Goal: Book appointment/travel/reservation

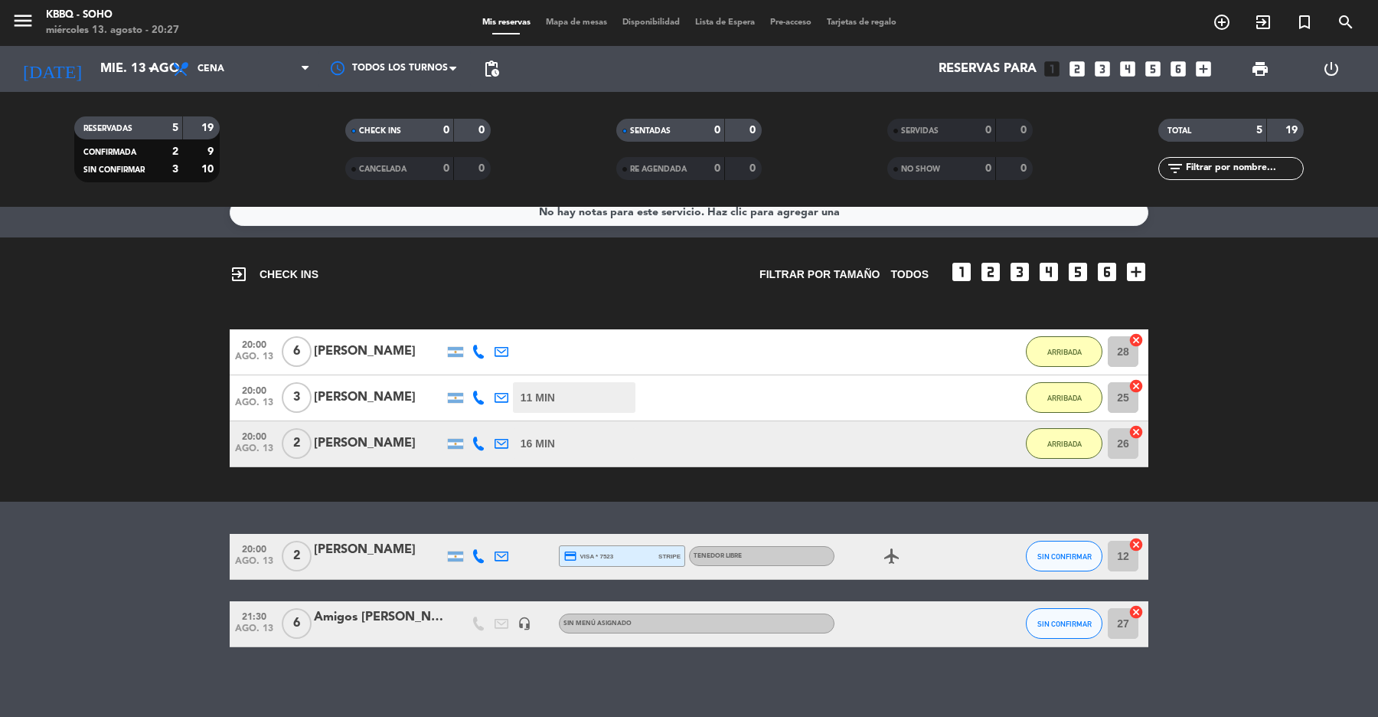
scroll to position [25, 0]
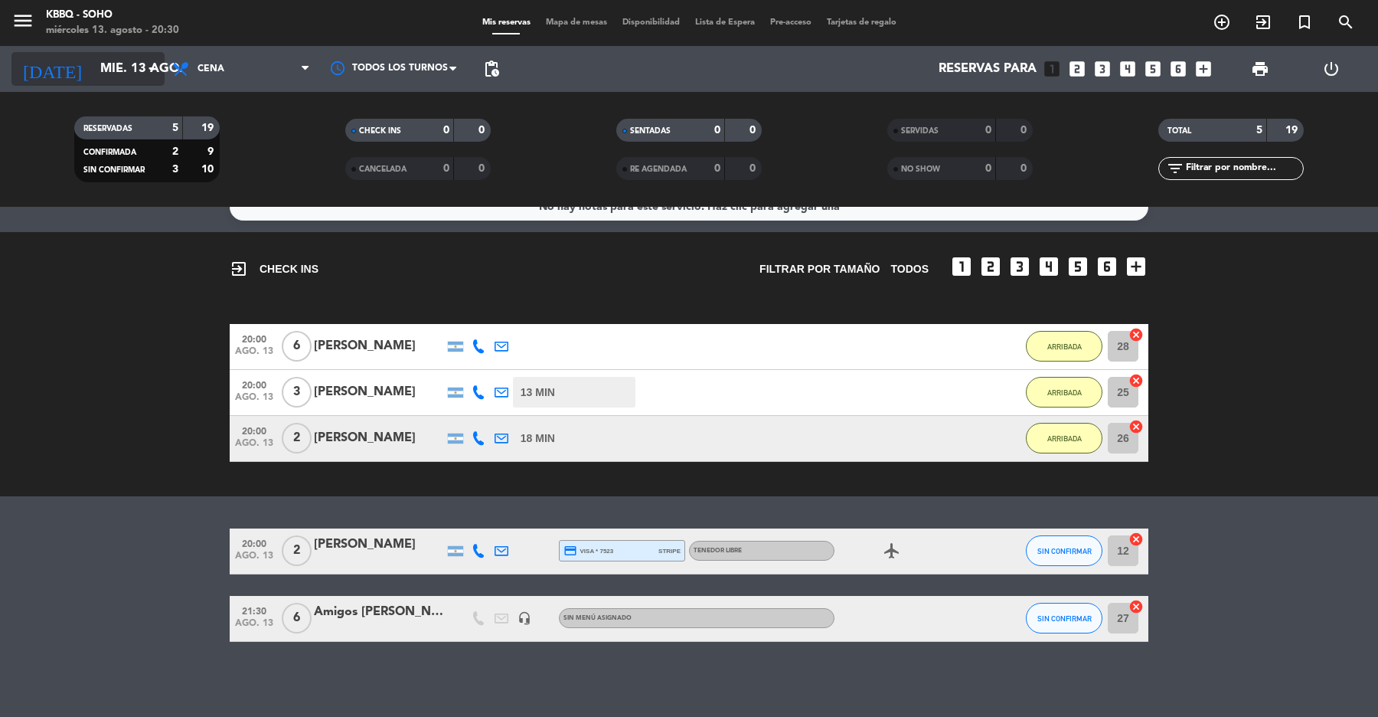
click at [116, 77] on input "mié. 13 ago." at bounding box center [175, 69] width 164 height 30
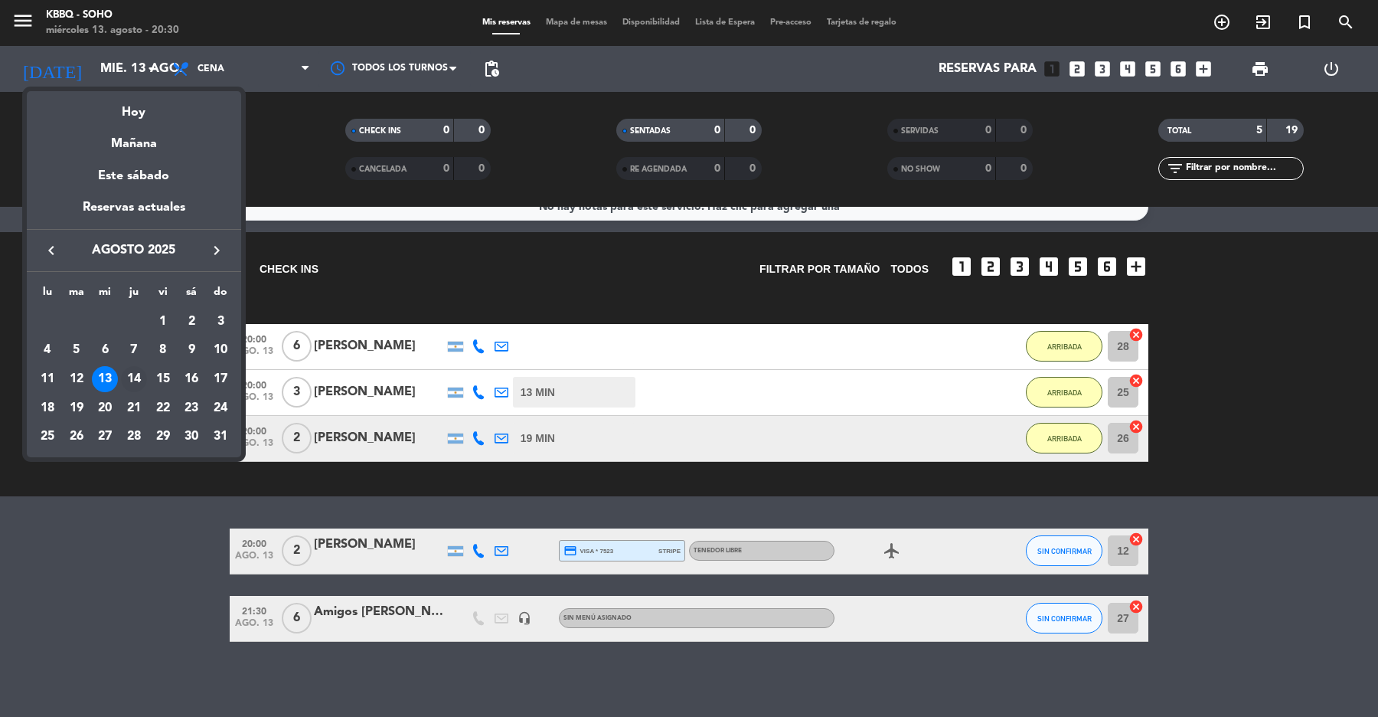
click at [140, 377] on div "14" at bounding box center [134, 379] width 26 height 26
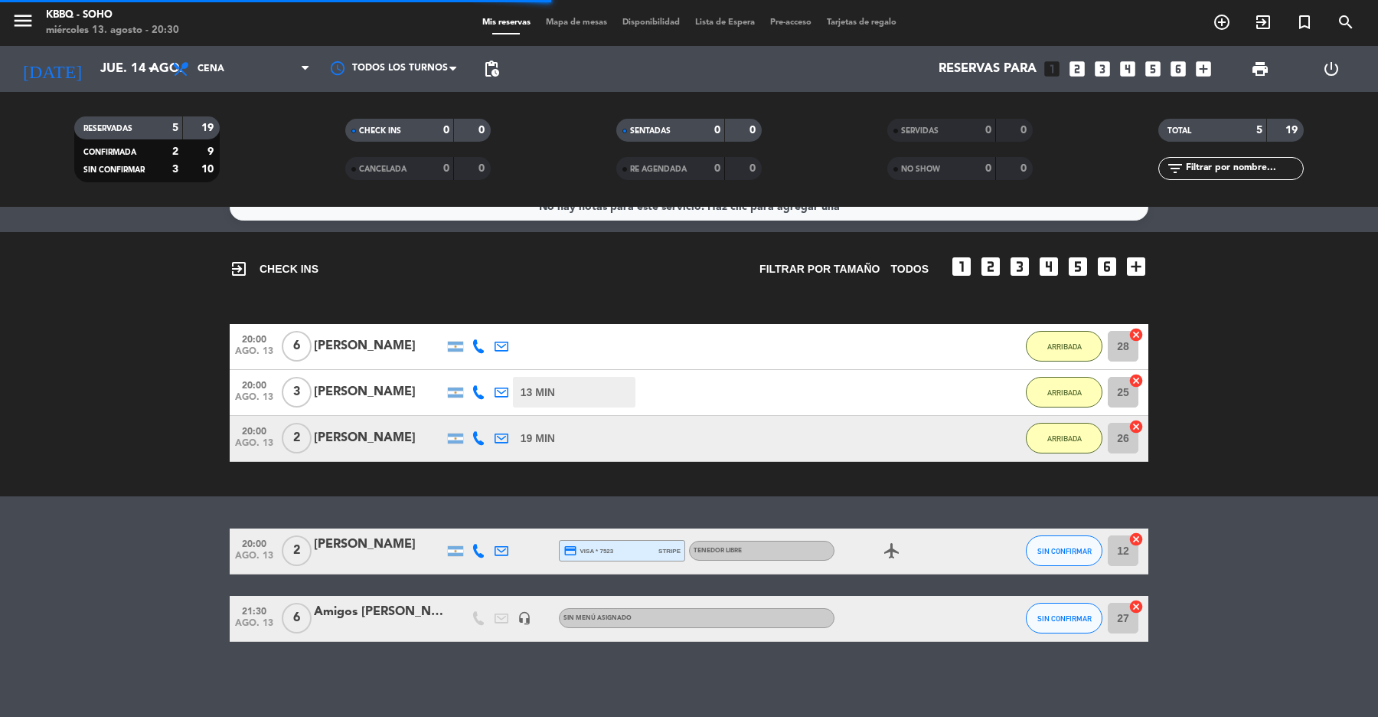
scroll to position [0, 0]
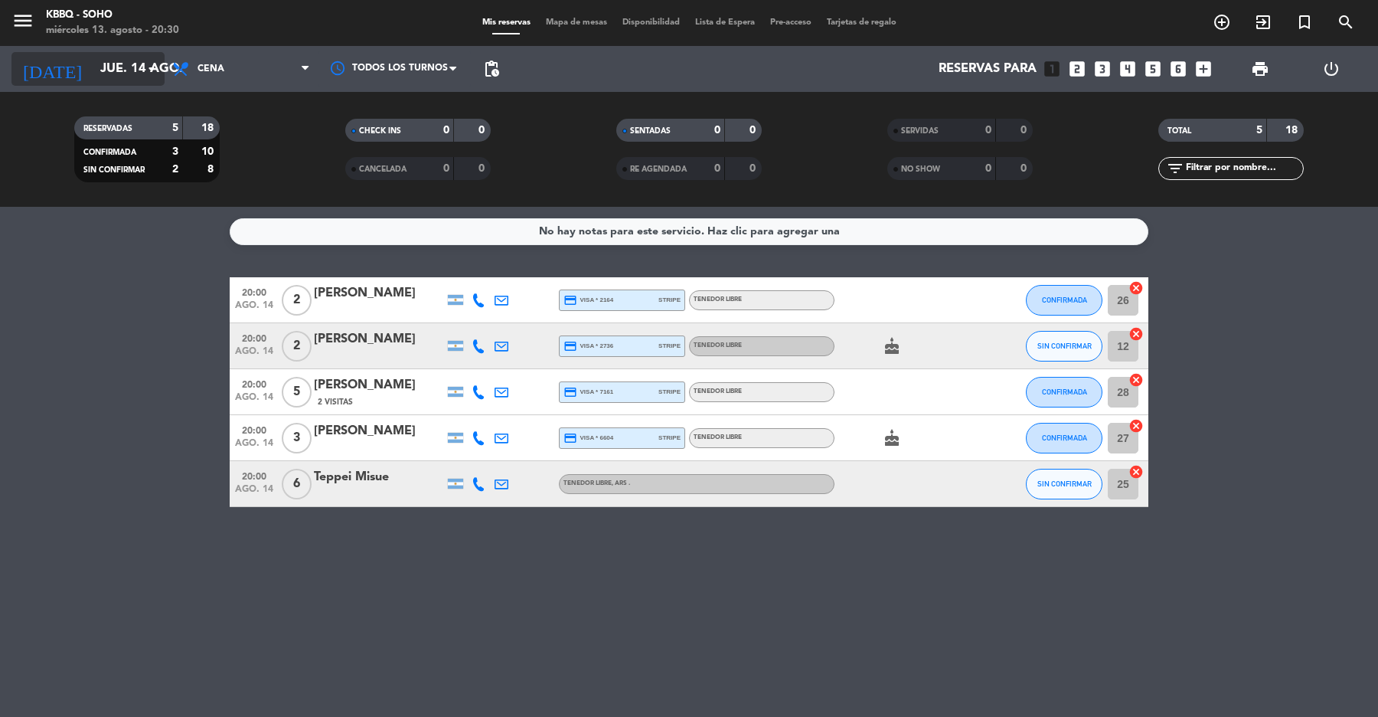
click at [132, 78] on input "jue. 14 ago." at bounding box center [175, 69] width 164 height 30
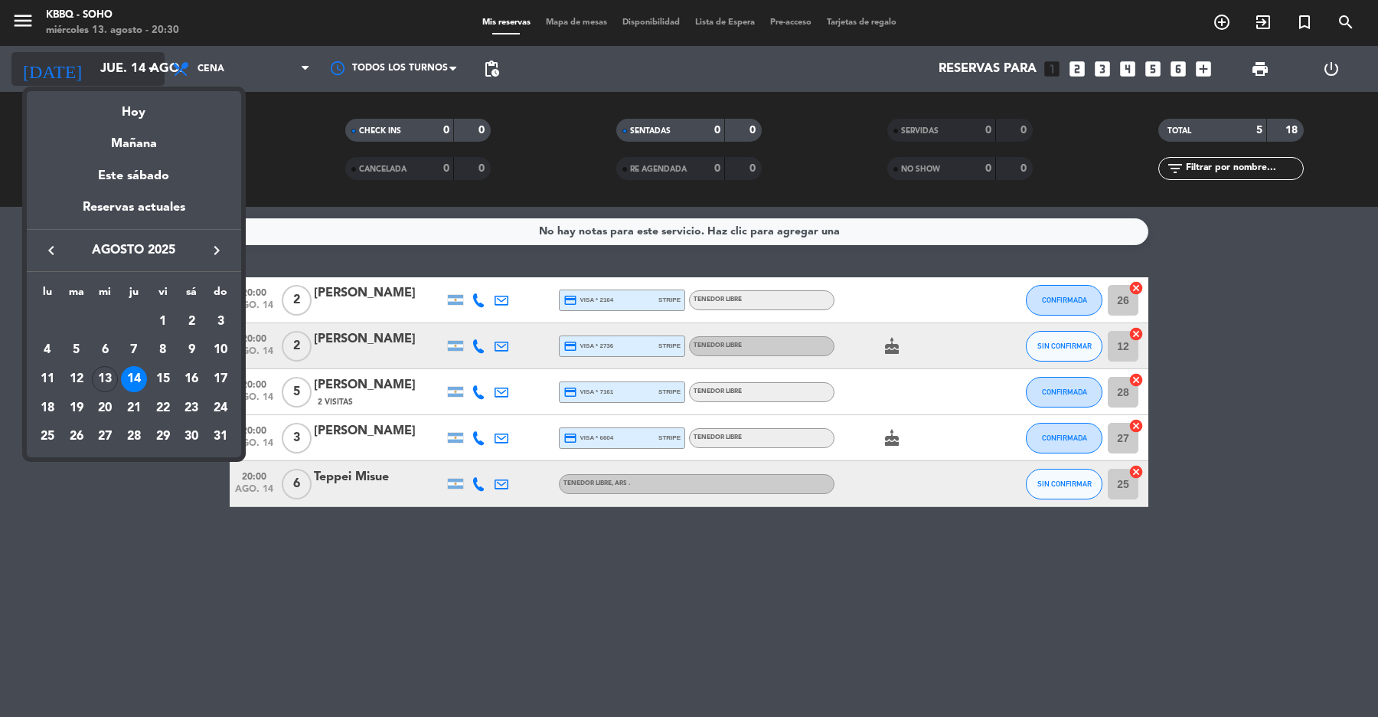
click at [132, 78] on div at bounding box center [689, 358] width 1378 height 717
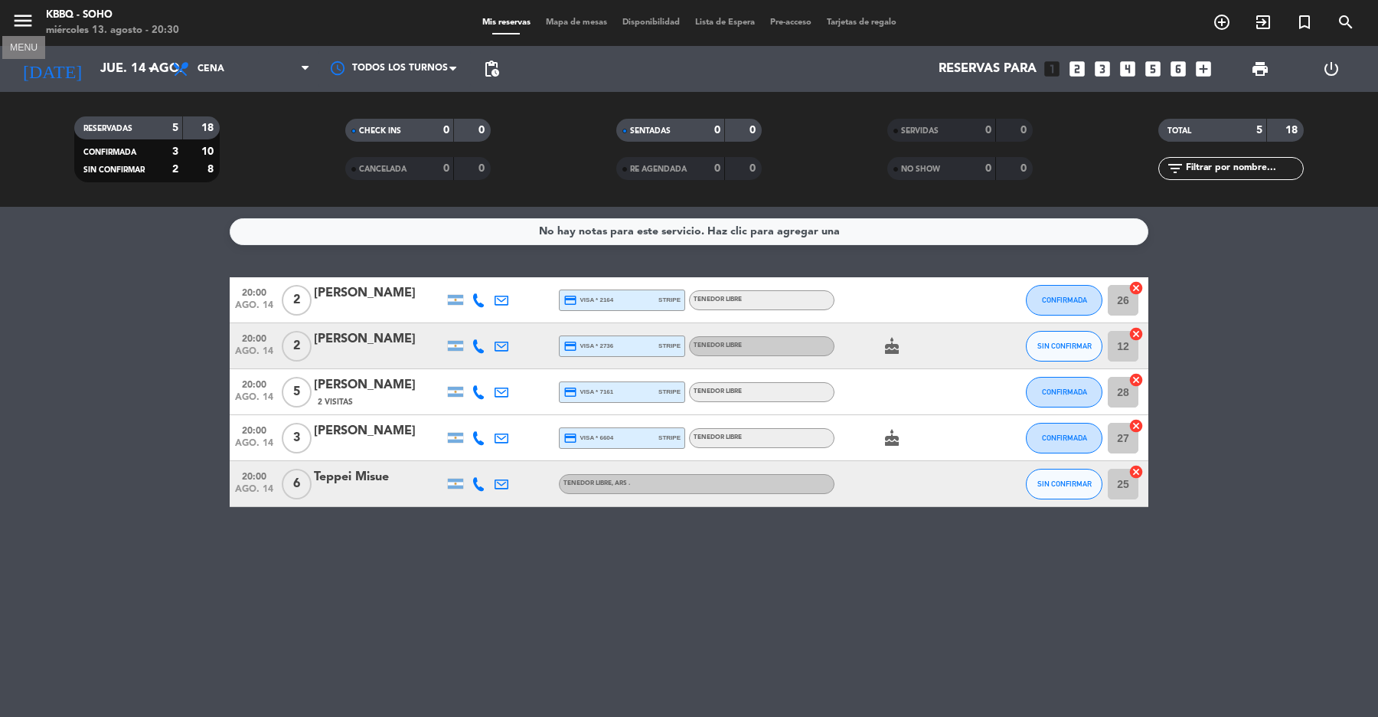
click at [32, 23] on icon "menu" at bounding box center [22, 20] width 23 height 23
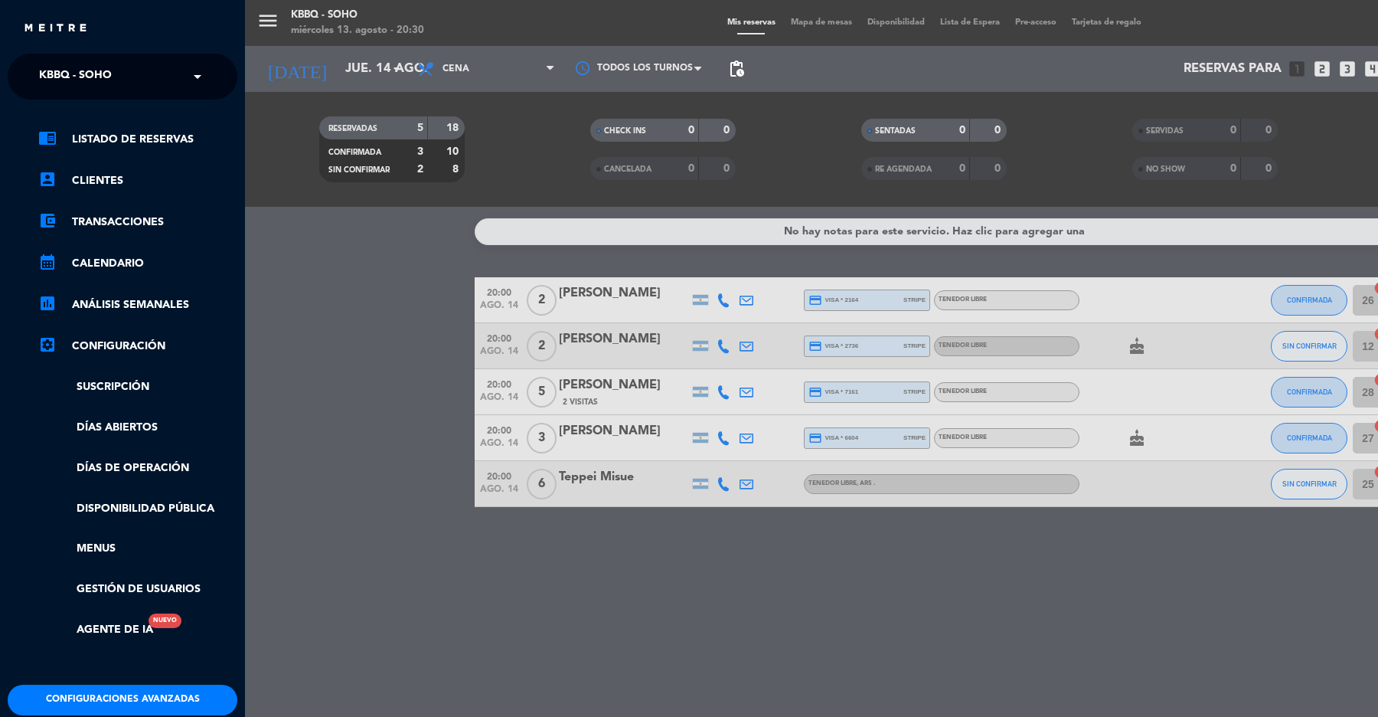
click at [73, 71] on span "Kbbq - Soho" at bounding box center [75, 76] width 73 height 32
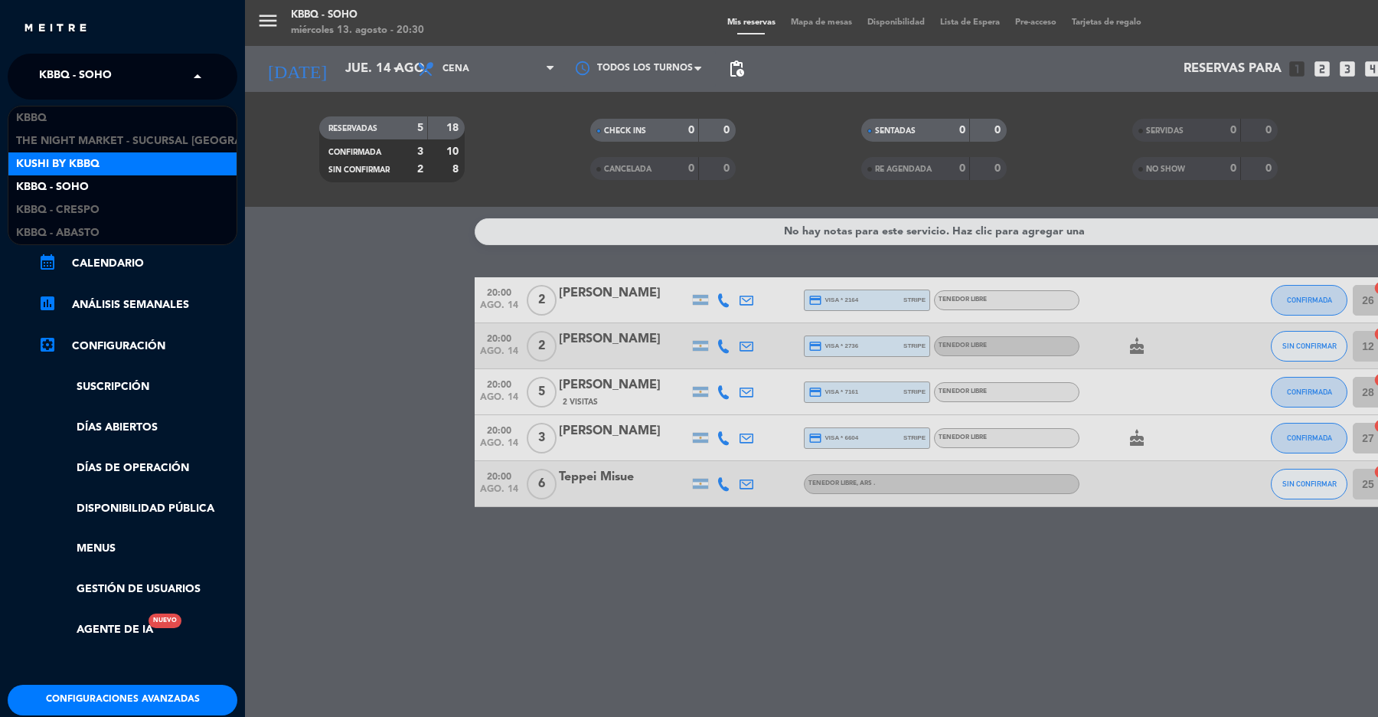
click at [124, 168] on div "Kushi by KBBQ" at bounding box center [122, 163] width 228 height 23
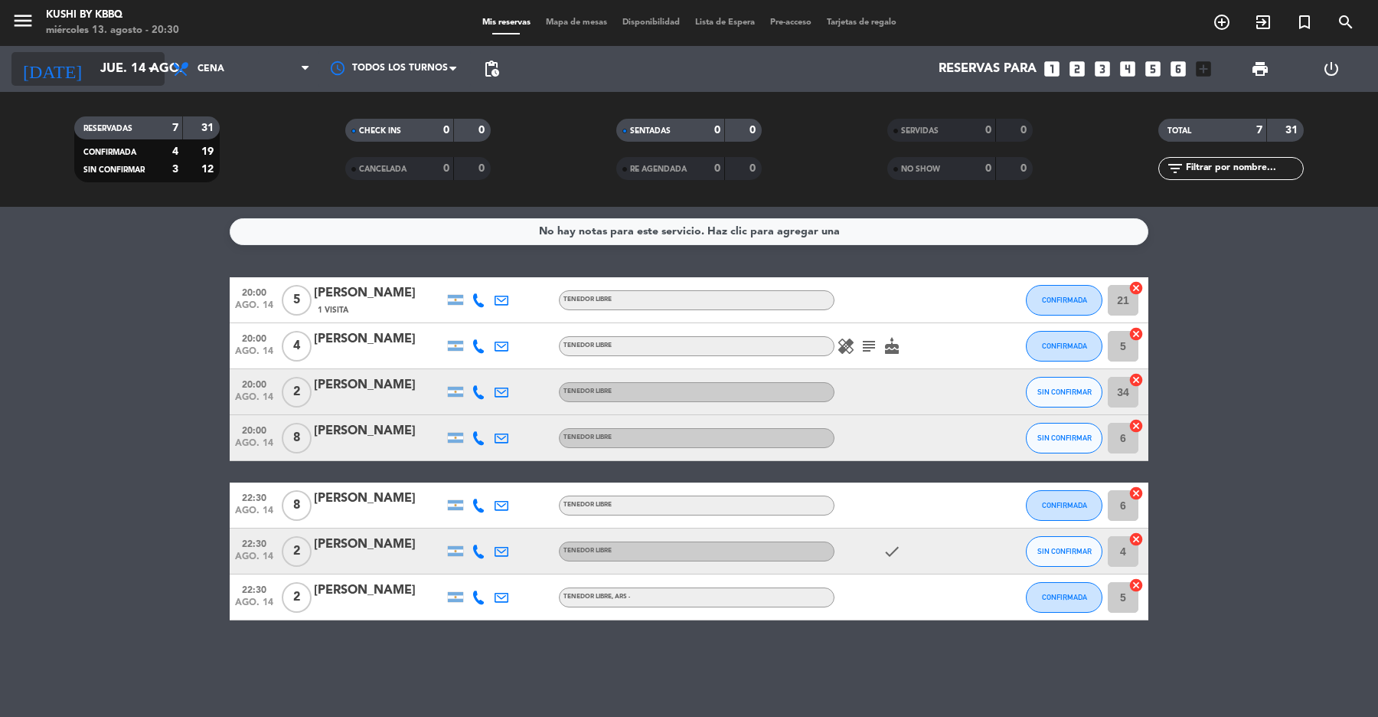
click at [113, 74] on input "jue. 14 ago." at bounding box center [175, 69] width 164 height 30
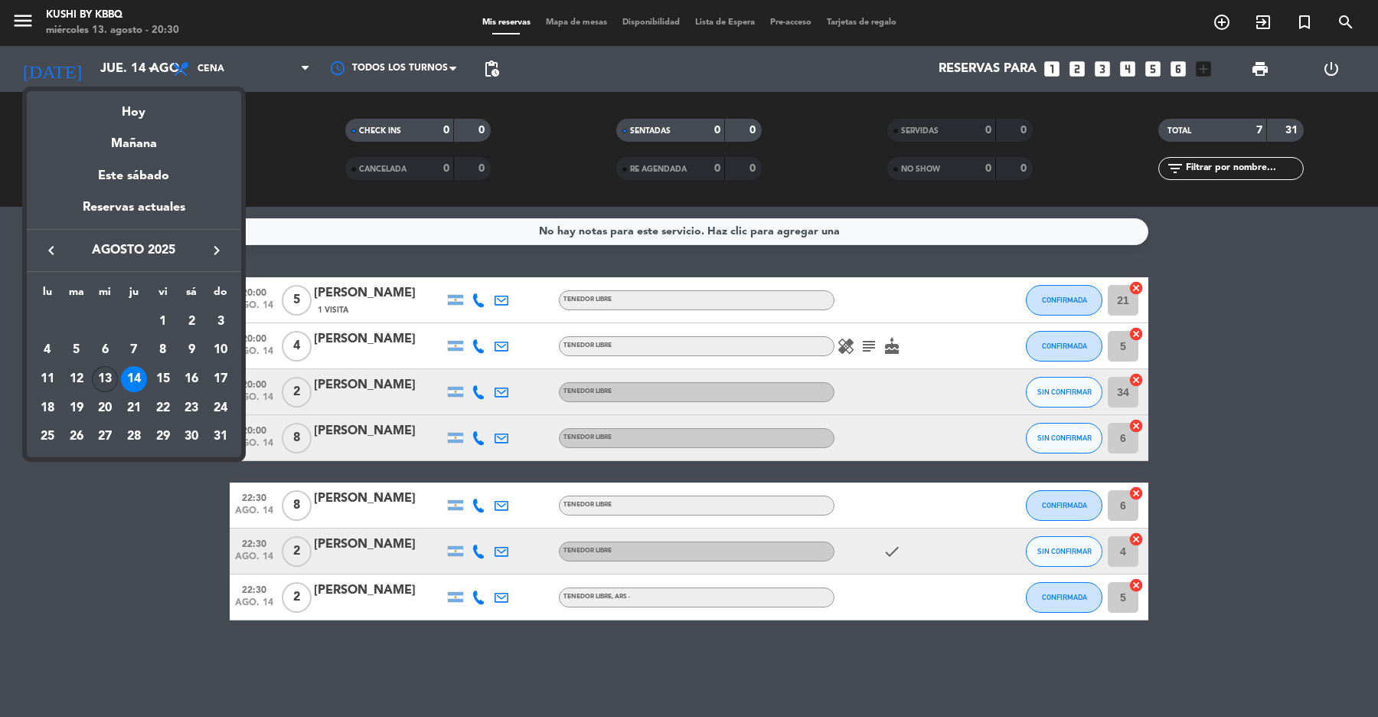
click at [100, 381] on div "13" at bounding box center [105, 379] width 26 height 26
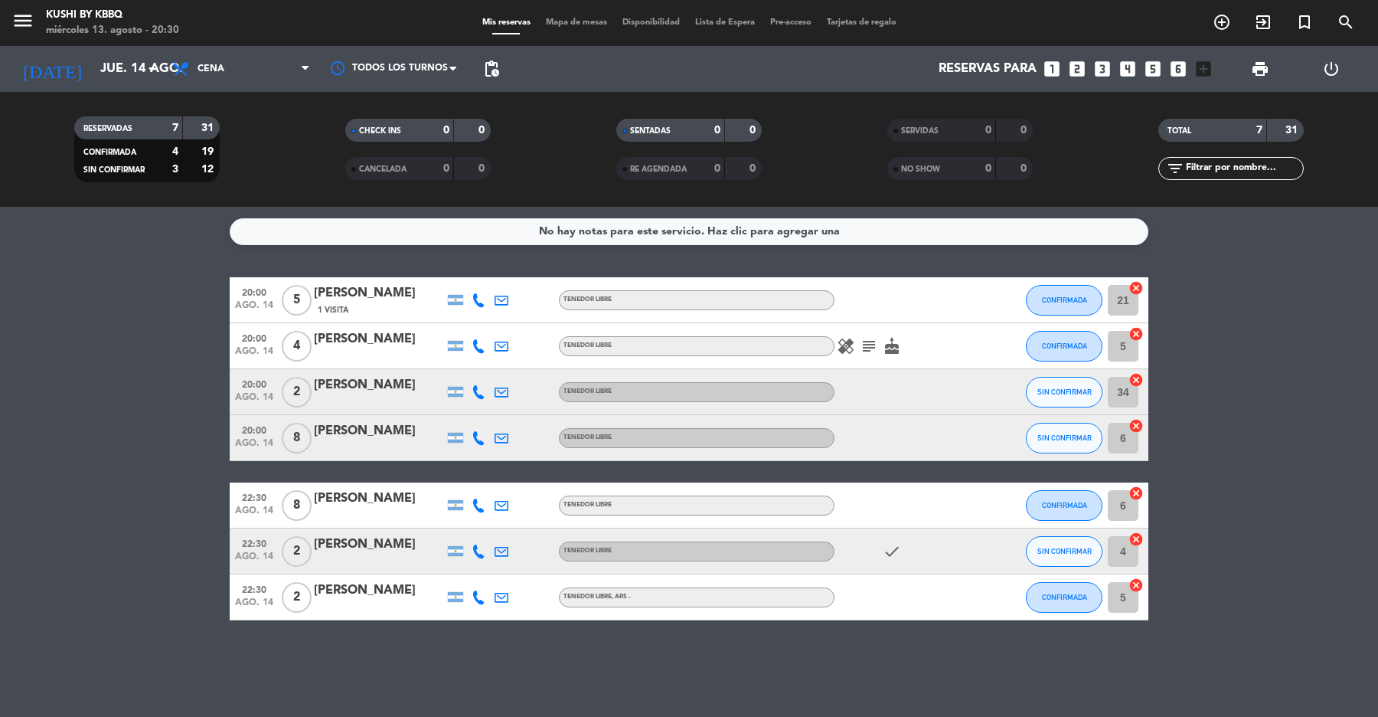
type input "mié. 13 ago."
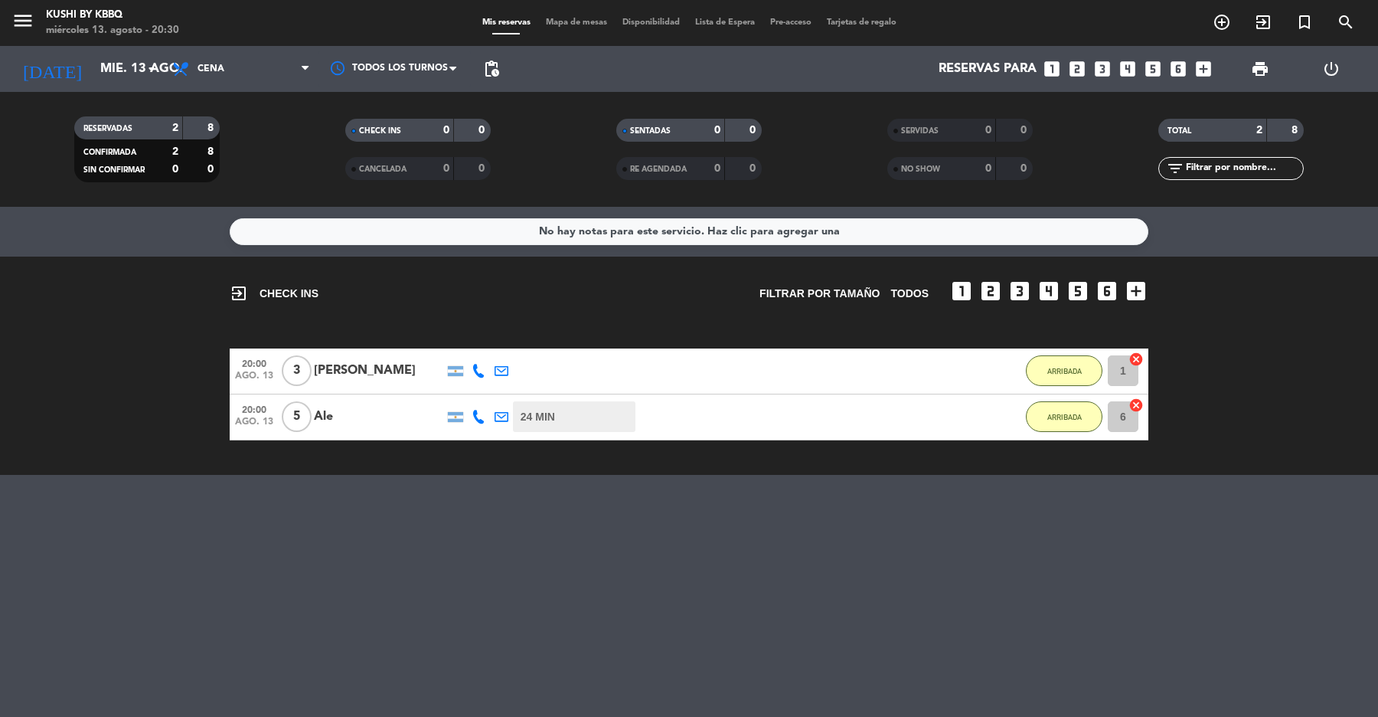
click at [17, 18] on icon "menu" at bounding box center [22, 20] width 23 height 23
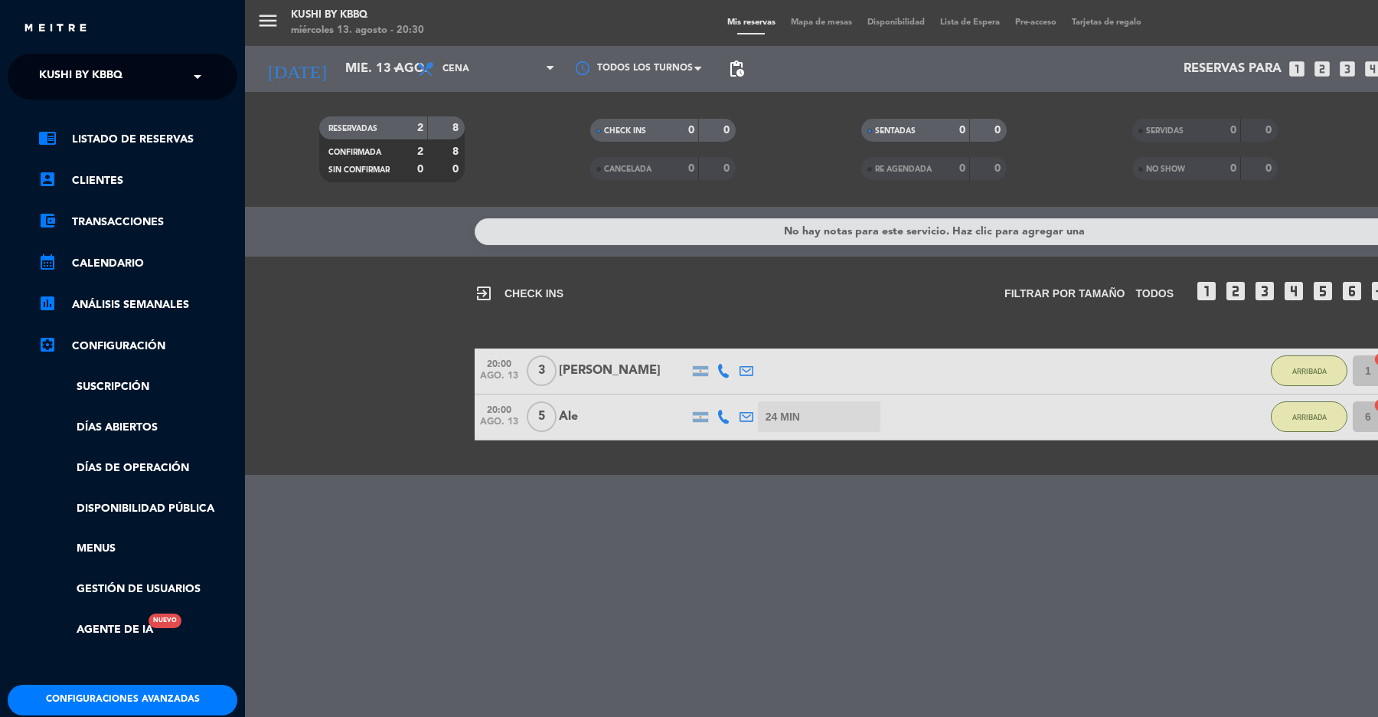
click at [103, 77] on span "Kushi by KBBQ" at bounding box center [80, 76] width 83 height 32
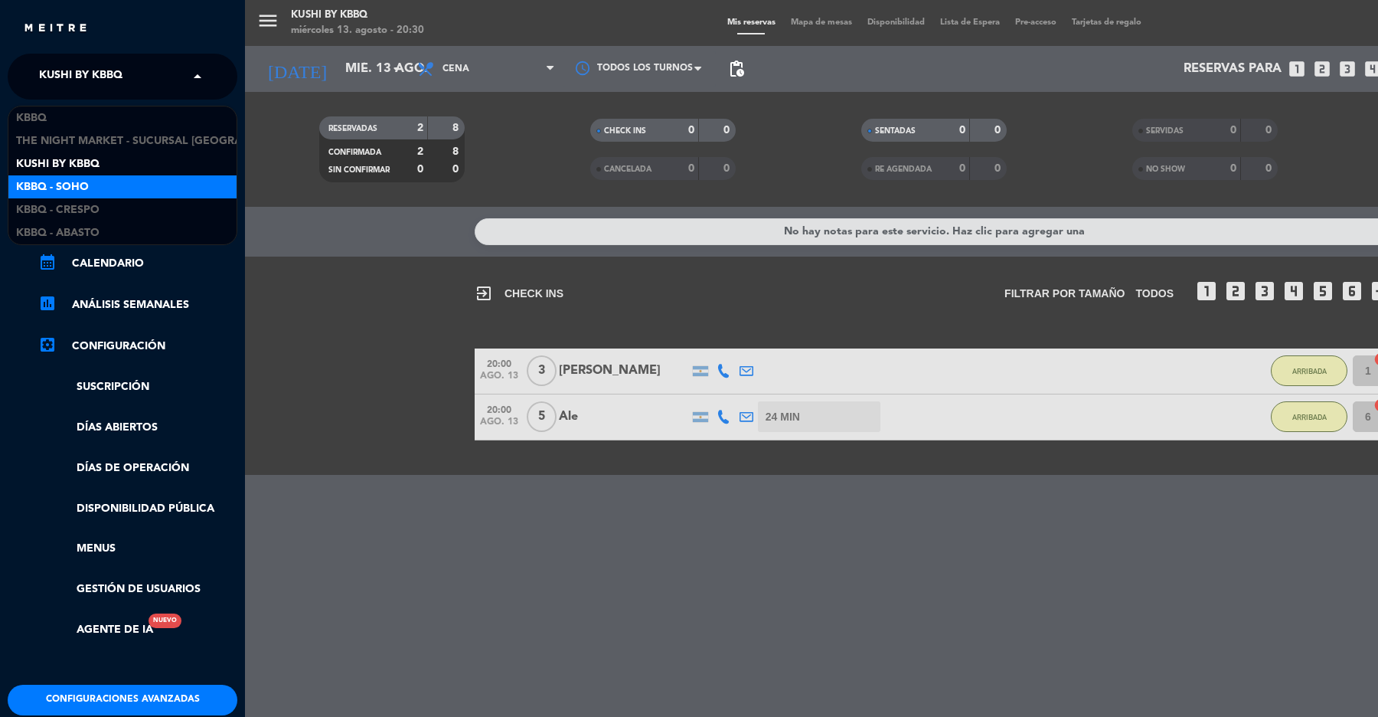
drag, startPoint x: 109, startPoint y: 185, endPoint x: 136, endPoint y: 181, distance: 26.3
click at [111, 185] on div "Kbbq - Soho" at bounding box center [122, 186] width 228 height 23
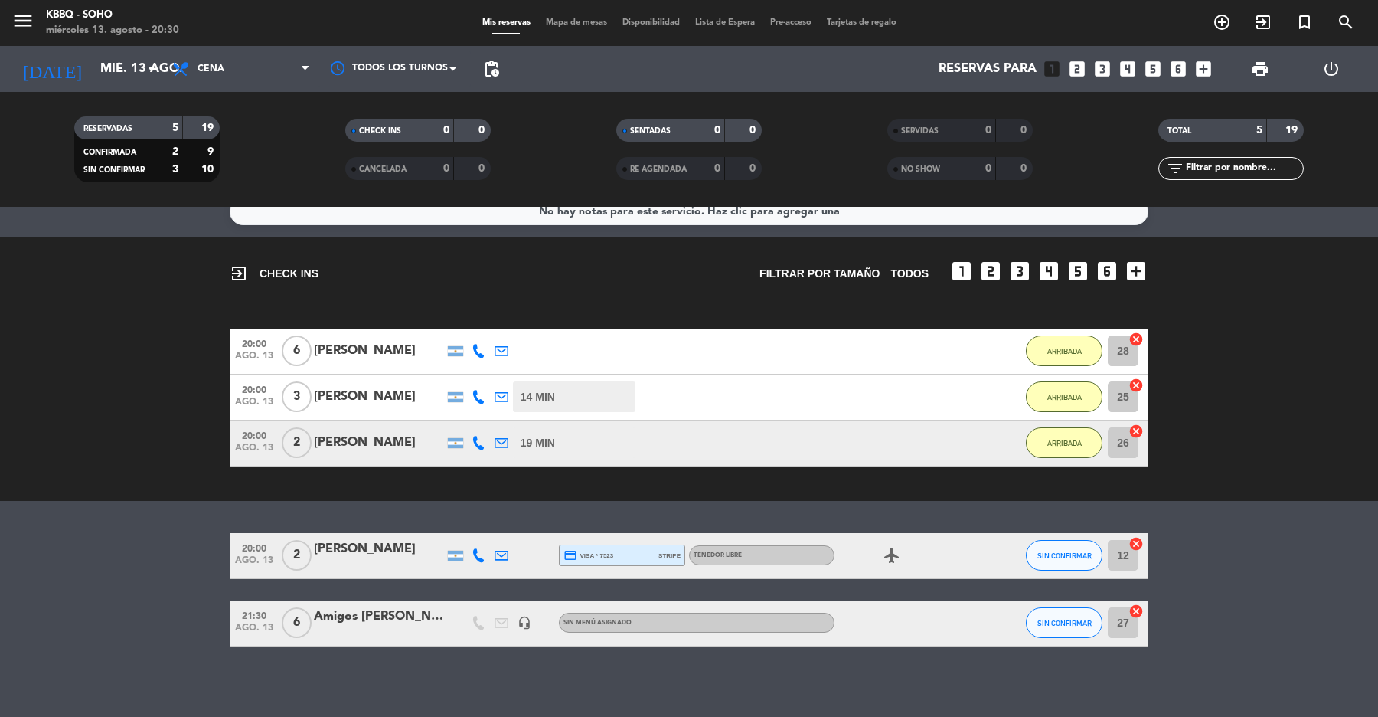
scroll to position [25, 0]
